Goal: Register for event/course

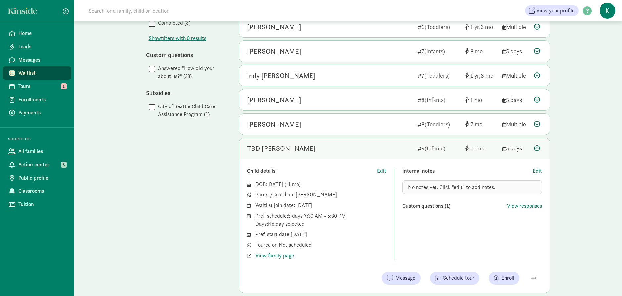
scroll to position [429, 0]
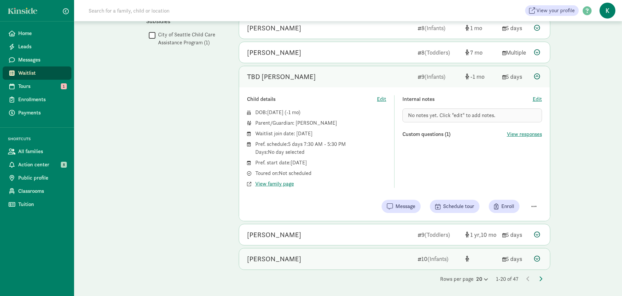
click at [538, 259] on icon at bounding box center [537, 259] width 6 height 6
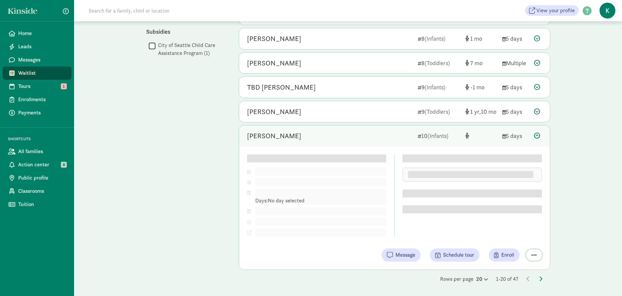
click at [534, 254] on span "button" at bounding box center [534, 255] width 5 height 6
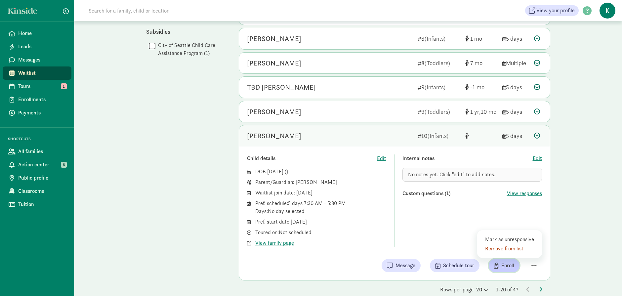
click at [507, 266] on span "Enroll" at bounding box center [507, 266] width 13 height 8
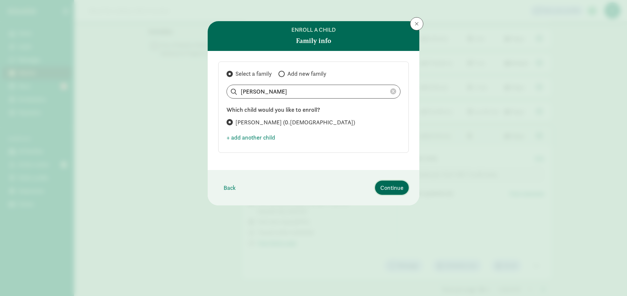
click at [391, 190] on span "Continue" at bounding box center [391, 187] width 23 height 9
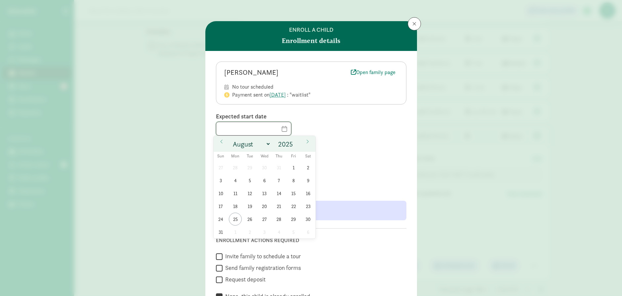
click at [274, 127] on input "text" at bounding box center [253, 128] width 75 height 13
click at [267, 142] on select "January February March April May June July August September October November De…" at bounding box center [250, 144] width 41 height 11
select select "2"
click at [230, 139] on select "January February March April May June July August September October November De…" at bounding box center [250, 144] width 41 height 11
click at [290, 143] on input "2025" at bounding box center [286, 144] width 21 height 9
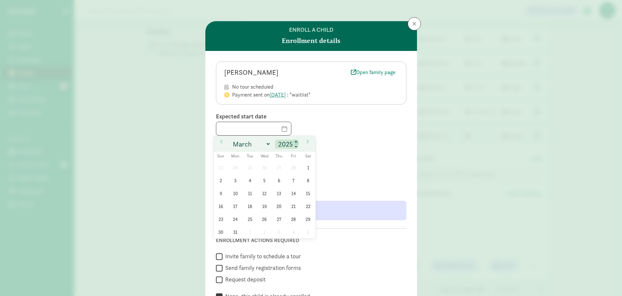
click at [296, 141] on span at bounding box center [296, 142] width 5 height 5
type input "2026"
click at [234, 166] on span "2" at bounding box center [235, 167] width 13 height 13
type input "03/02/2026"
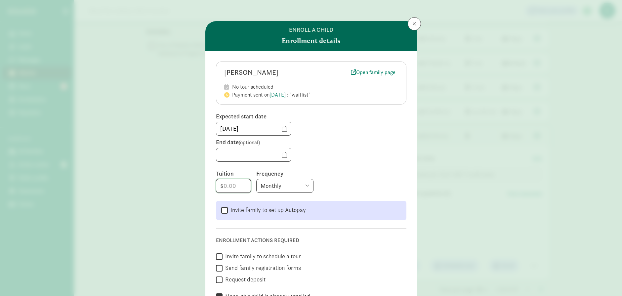
click at [232, 187] on input "number" at bounding box center [233, 185] width 34 height 13
type input "0.5"
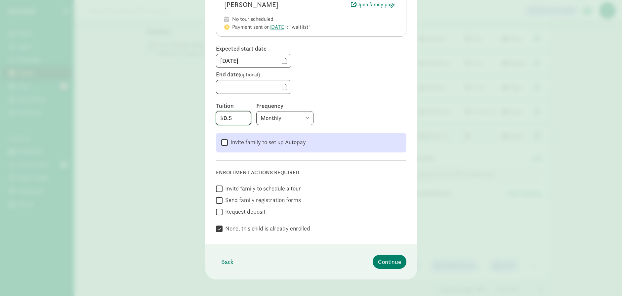
scroll to position [72, 0]
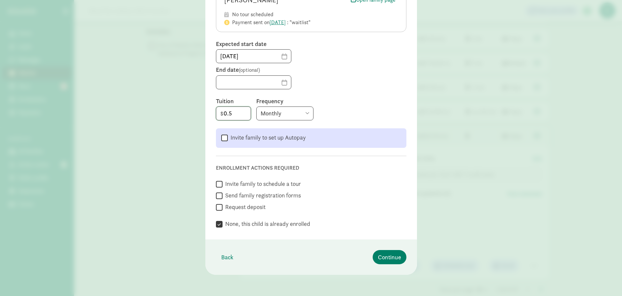
click at [229, 113] on input "0.5" at bounding box center [233, 113] width 34 height 13
type input "3275"
click at [328, 115] on div "Monthly Weekly Every two weeks Annually" at bounding box center [331, 113] width 150 height 14
click at [389, 256] on span "Continue" at bounding box center [389, 257] width 23 height 9
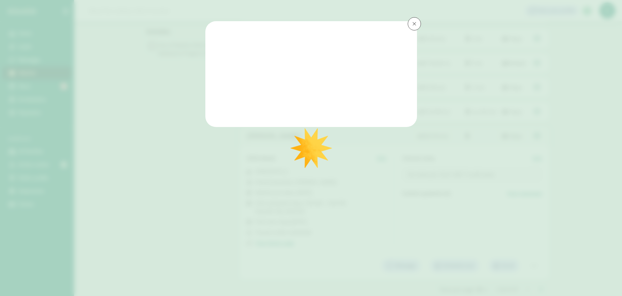
scroll to position [0, 0]
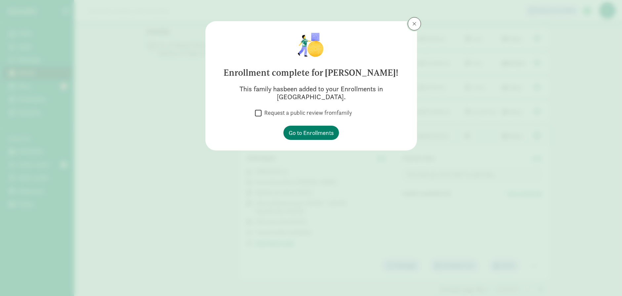
click at [413, 25] on span at bounding box center [414, 23] width 4 height 5
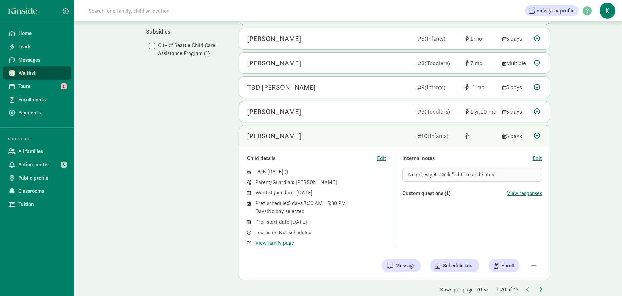
click at [536, 137] on icon at bounding box center [537, 136] width 6 height 6
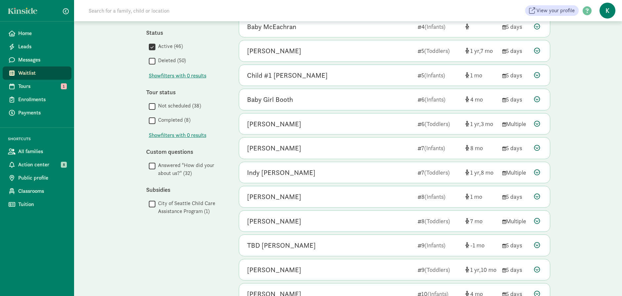
scroll to position [296, 0]
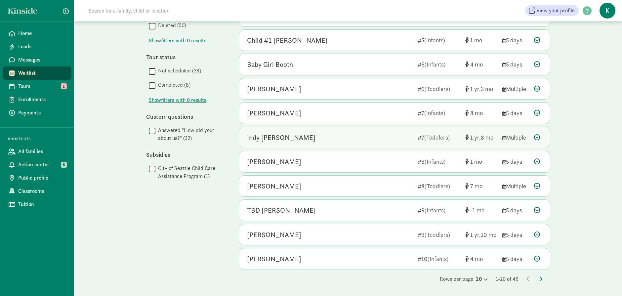
click at [538, 137] on icon at bounding box center [537, 137] width 6 height 6
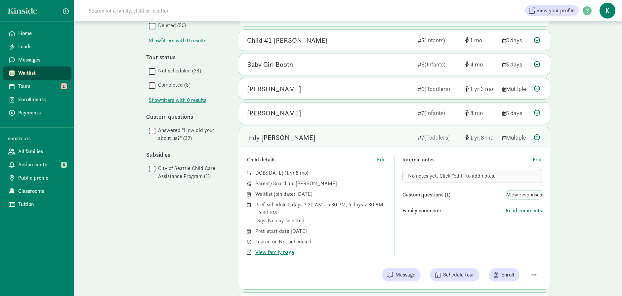
click at [526, 194] on span "View responses" at bounding box center [524, 195] width 35 height 8
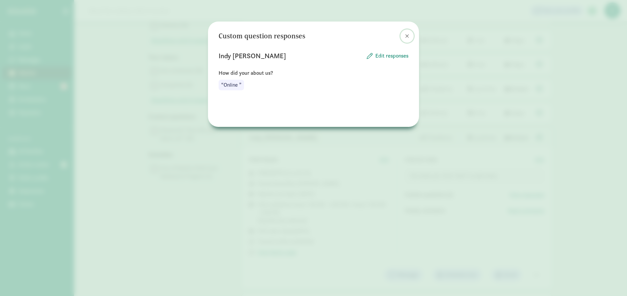
click at [406, 35] on span at bounding box center [407, 35] width 4 height 5
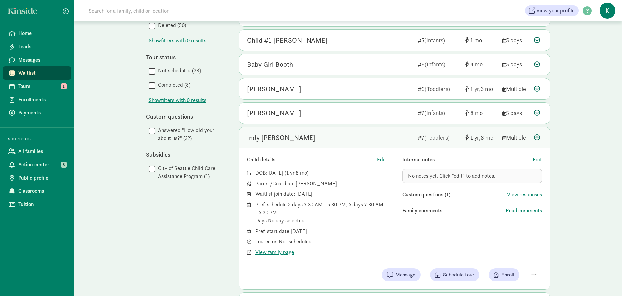
drag, startPoint x: 337, startPoint y: 183, endPoint x: 295, endPoint y: 183, distance: 41.7
click at [295, 183] on div "Parent/Guardian: Akhila Nandgopal" at bounding box center [320, 184] width 131 height 8
copy div "Akhila Nandgopal"
click at [321, 232] on div "Pref. start date: May 9, 2025" at bounding box center [320, 231] width 131 height 8
click at [285, 253] on span "View family page" at bounding box center [274, 252] width 39 height 8
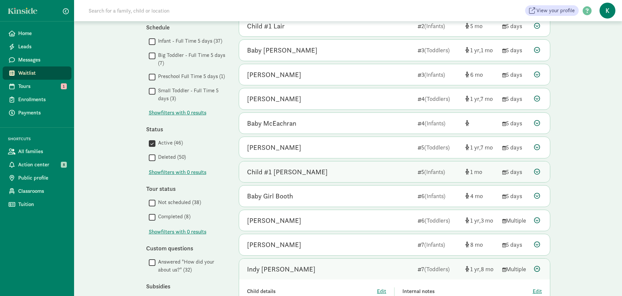
scroll to position [163, 0]
click at [537, 172] on icon at bounding box center [537, 172] width 6 height 6
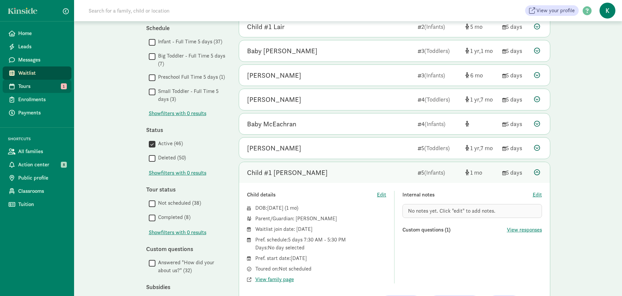
click at [42, 83] on span "Tours" at bounding box center [42, 86] width 48 height 8
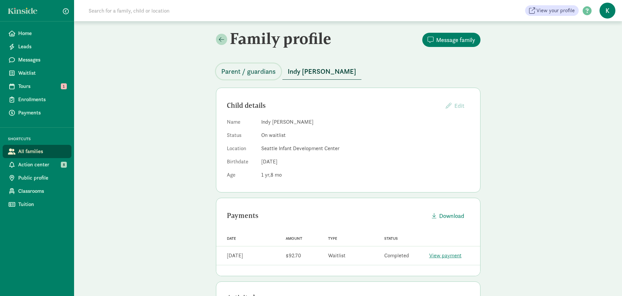
click at [266, 73] on span "Parent / guardians" at bounding box center [248, 71] width 55 height 11
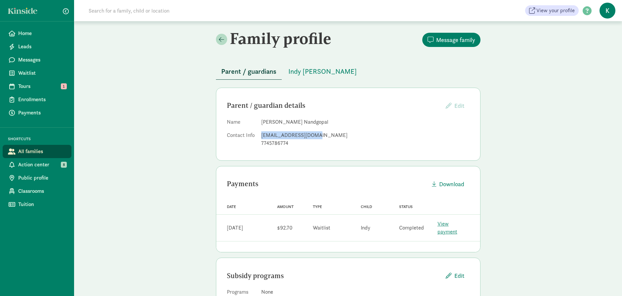
drag, startPoint x: 315, startPoint y: 134, endPoint x: 261, endPoint y: 136, distance: 54.3
click at [261, 136] on dl "Name [PERSON_NAME] Contact Info [EMAIL_ADDRESS][DOMAIN_NAME] 7745786774" at bounding box center [348, 134] width 243 height 32
copy div "[EMAIL_ADDRESS][DOMAIN_NAME]"
drag, startPoint x: 290, startPoint y: 144, endPoint x: 258, endPoint y: 143, distance: 31.8
click at [258, 143] on dl "Name Akhila Nandgopal Contact Info akhila1989@gmail.com 7745786774" at bounding box center [348, 134] width 243 height 32
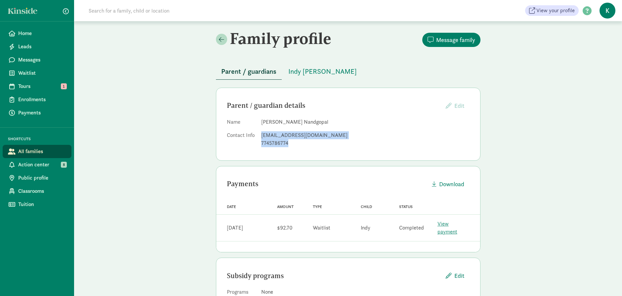
drag, startPoint x: 258, startPoint y: 143, endPoint x: 267, endPoint y: 145, distance: 9.0
click at [267, 145] on div "7745786774" at bounding box center [365, 143] width 208 height 8
drag, startPoint x: 288, startPoint y: 144, endPoint x: 262, endPoint y: 143, distance: 26.5
click at [262, 143] on div "7745786774" at bounding box center [365, 143] width 208 height 8
copy div "7745786774"
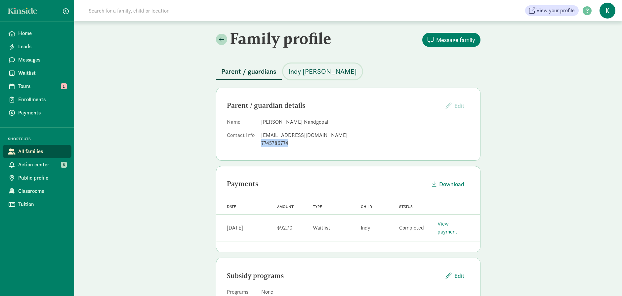
click at [314, 68] on span "Indy [PERSON_NAME]" at bounding box center [322, 71] width 68 height 11
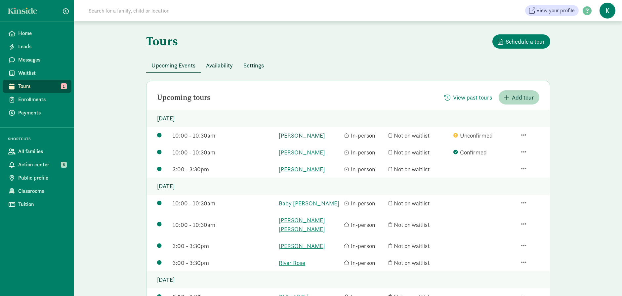
click at [301, 135] on link "[PERSON_NAME]" at bounding box center [310, 135] width 62 height 9
click at [297, 172] on link "[PERSON_NAME]" at bounding box center [310, 169] width 62 height 9
click at [300, 203] on link "Baby Mennella" at bounding box center [310, 203] width 62 height 9
click at [295, 221] on link "Karina Amir Khani" at bounding box center [310, 225] width 62 height 18
click at [300, 241] on link "Imogene Kally" at bounding box center [310, 245] width 62 height 9
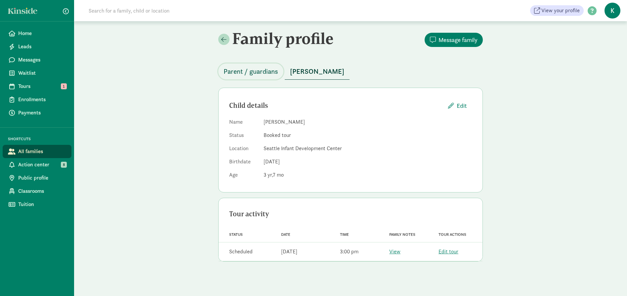
click at [275, 69] on span "Parent / guardians" at bounding box center [251, 71] width 55 height 11
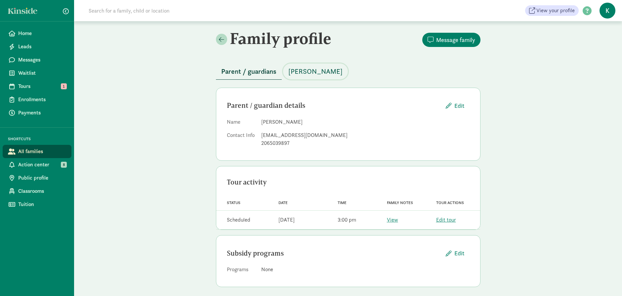
click at [299, 72] on span "[PERSON_NAME]" at bounding box center [315, 71] width 54 height 11
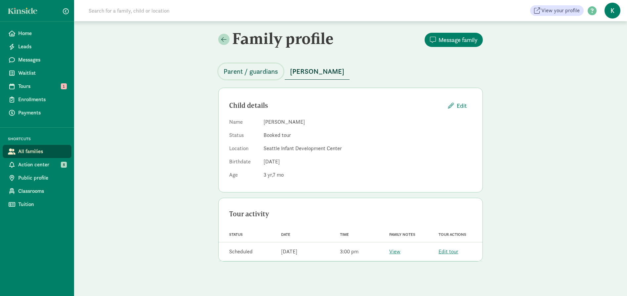
click at [261, 70] on span "Parent / guardians" at bounding box center [251, 71] width 55 height 11
click at [262, 72] on span "Parent / guardians" at bounding box center [251, 71] width 55 height 11
